Goal: Information Seeking & Learning: Learn about a topic

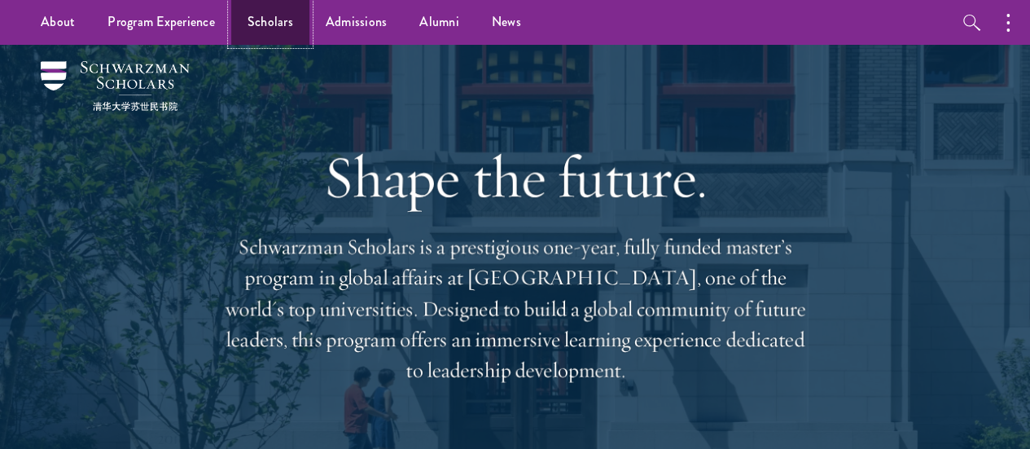
click at [282, 17] on link "Scholars" at bounding box center [270, 22] width 78 height 45
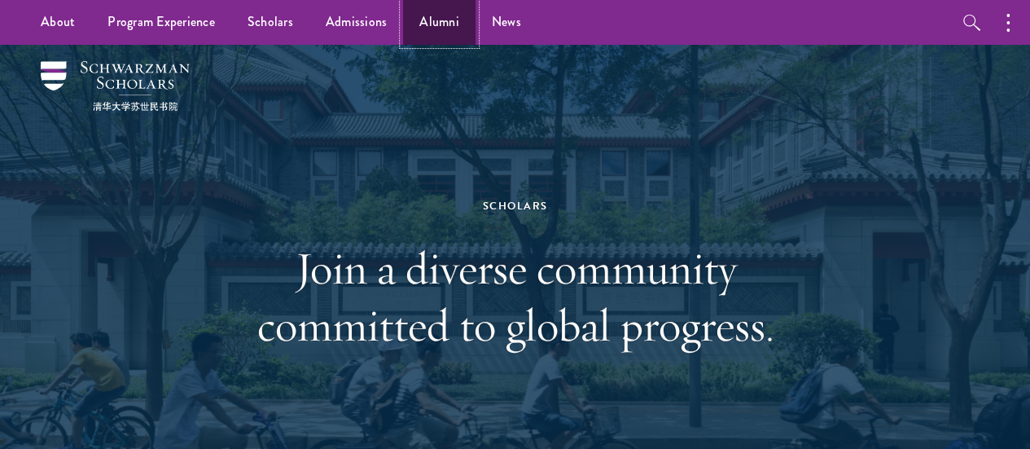
click at [445, 30] on link "Alumni" at bounding box center [439, 22] width 72 height 45
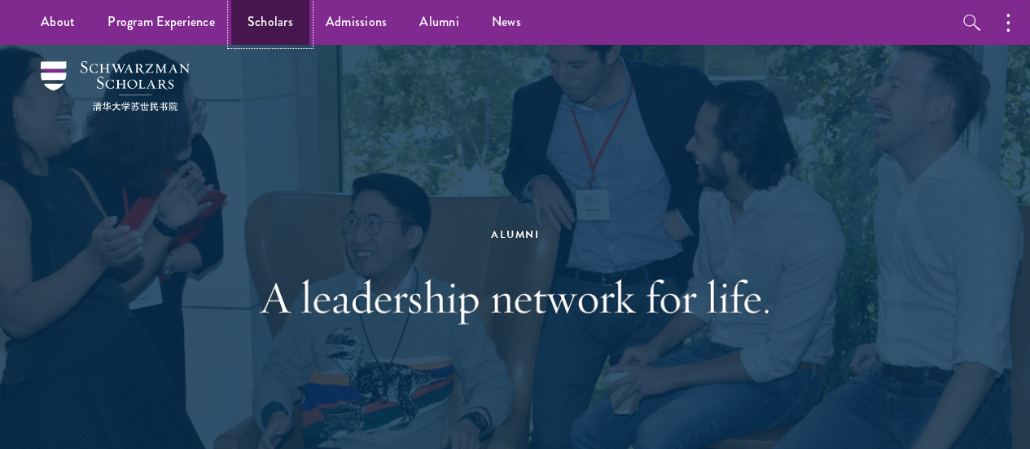
click at [267, 16] on link "Scholars" at bounding box center [270, 22] width 78 height 45
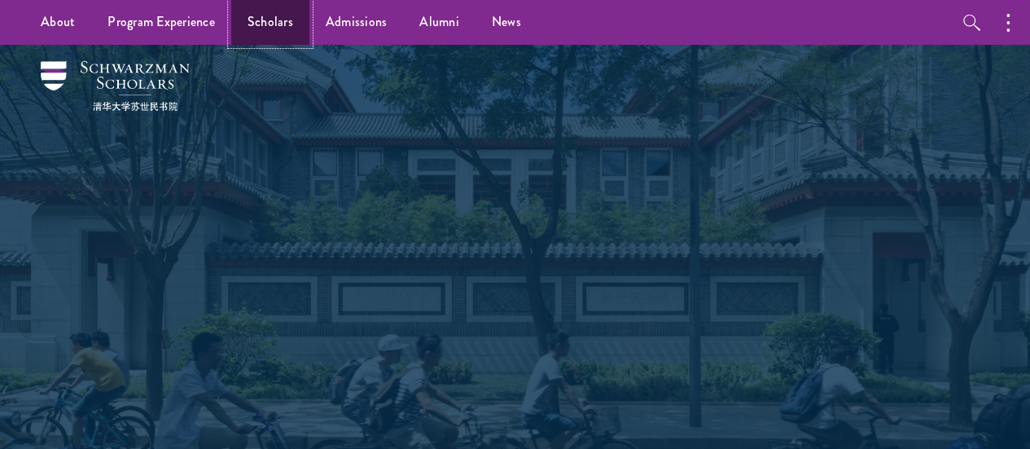
click at [284, 31] on link "Scholars" at bounding box center [270, 22] width 78 height 45
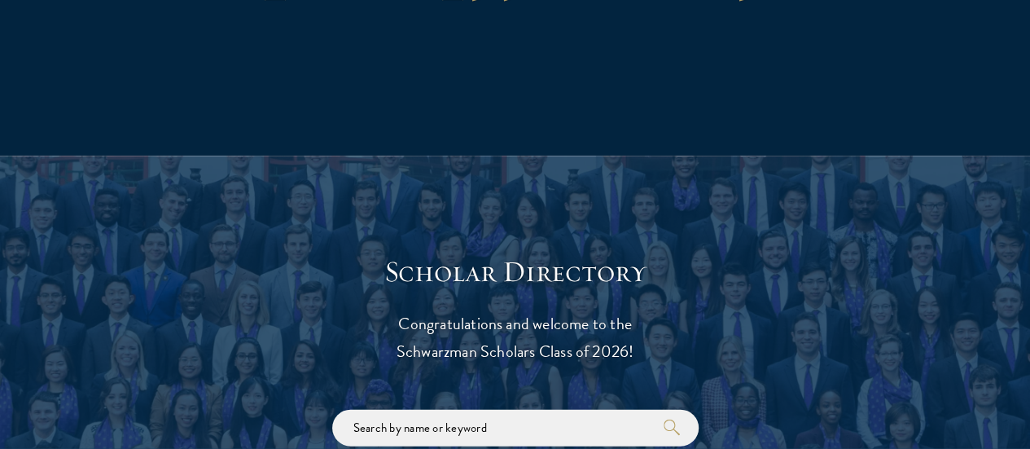
scroll to position [1873, 0]
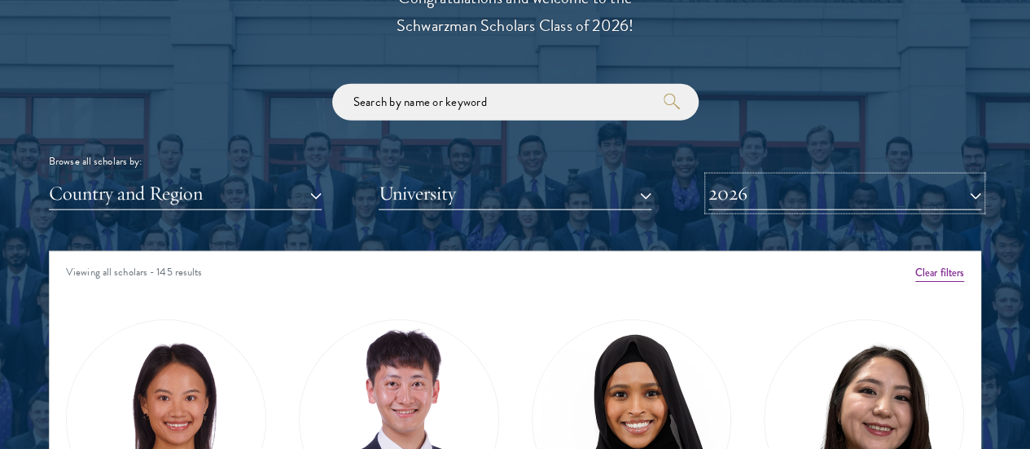
click at [776, 177] on button "2026" at bounding box center [844, 193] width 273 height 33
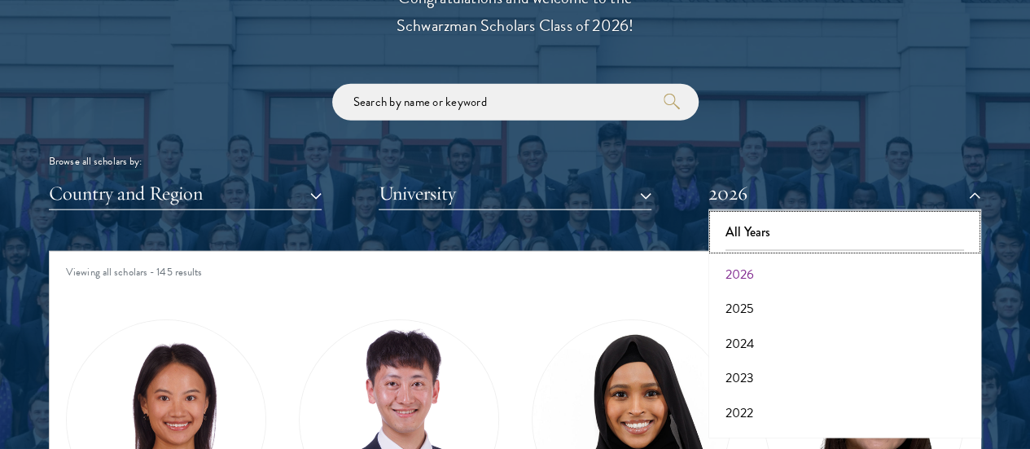
click at [770, 215] on button "All Years" at bounding box center [844, 232] width 263 height 34
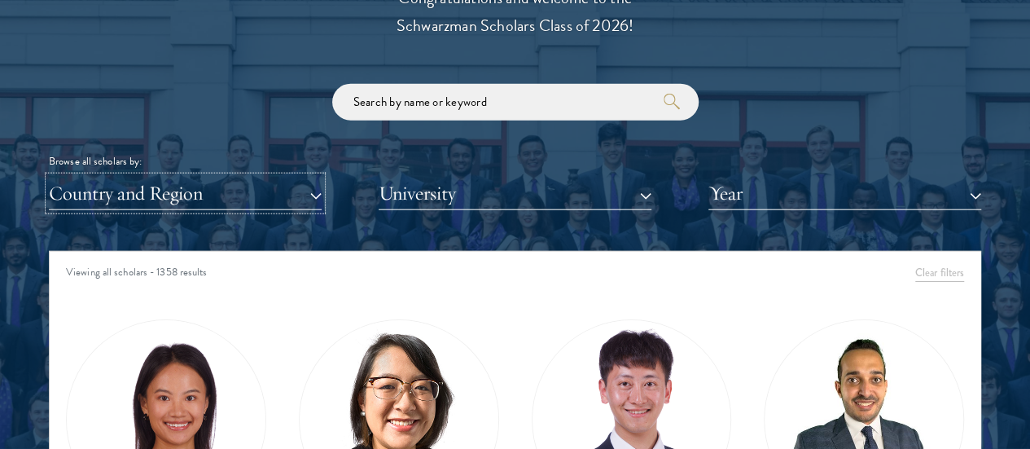
click at [254, 177] on button "Country and Region" at bounding box center [185, 193] width 273 height 33
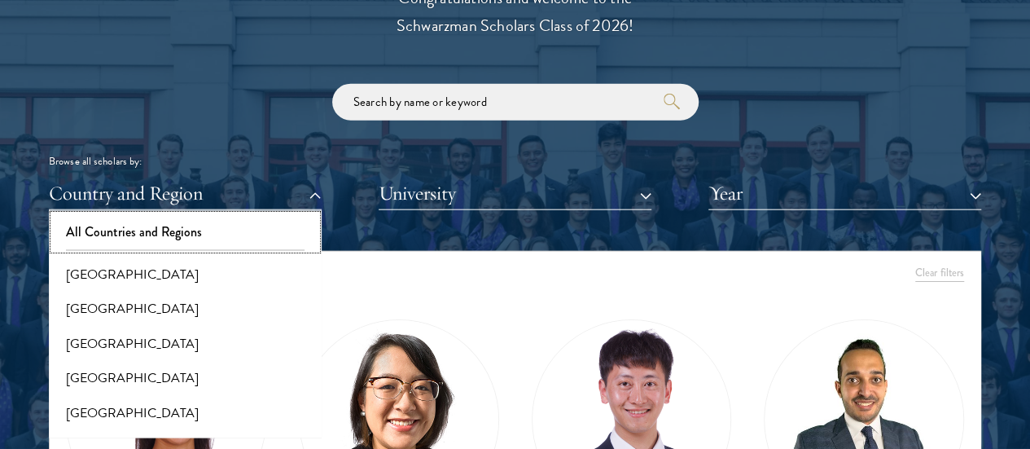
click at [220, 215] on button "All Countries and Regions" at bounding box center [185, 232] width 263 height 34
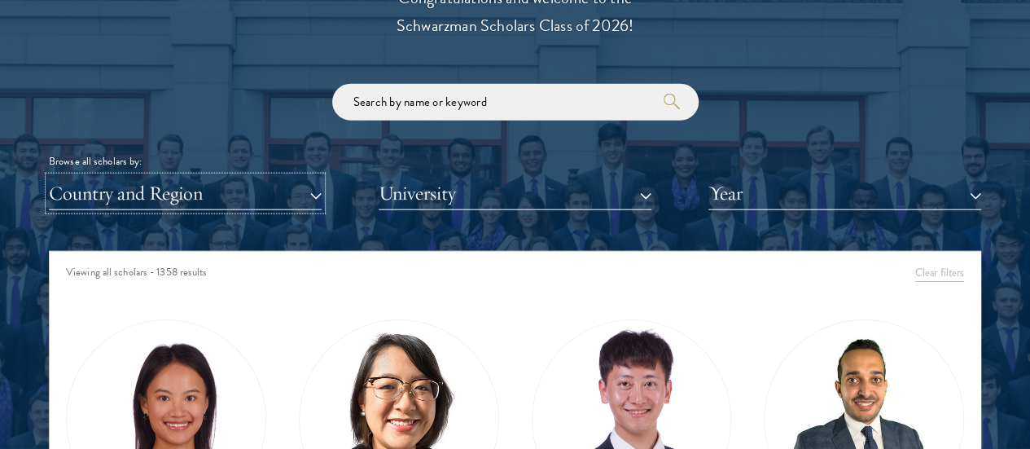
click at [217, 177] on button "Country and Region" at bounding box center [185, 193] width 273 height 33
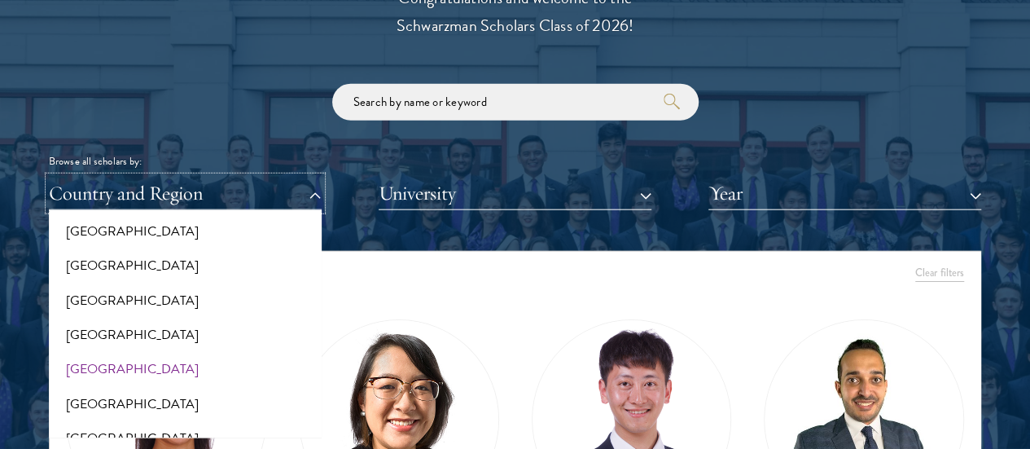
scroll to position [1954, 0]
